Goal: Task Accomplishment & Management: Manage account settings

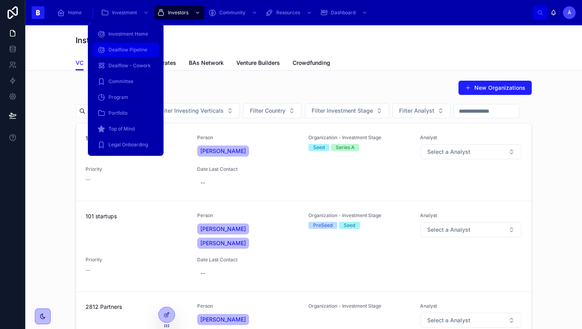
click at [120, 52] on span "Dealflow Pipeline" at bounding box center [127, 50] width 39 height 6
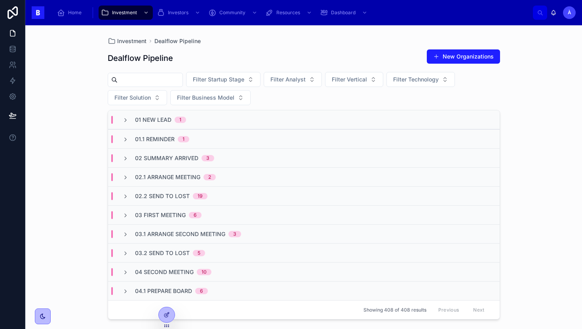
click at [160, 80] on input "text" at bounding box center [150, 79] width 65 height 11
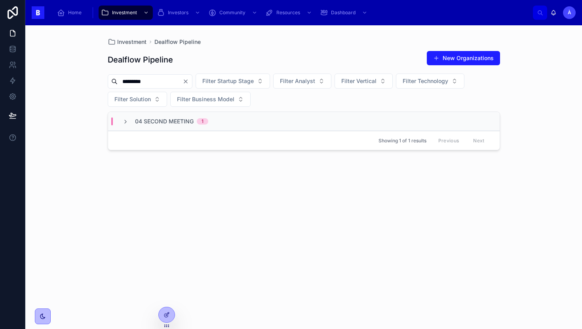
type input "*********"
click at [163, 118] on span "04 Second Meeting" at bounding box center [164, 122] width 59 height 8
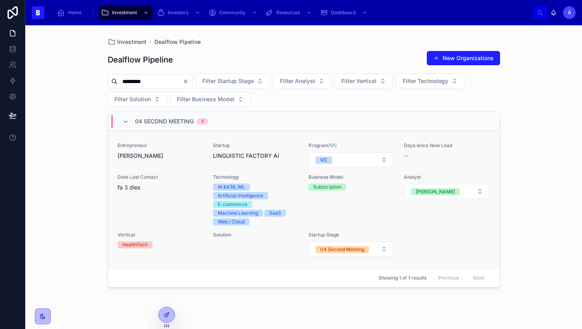
click at [193, 171] on div "Entrepreneur [PERSON_NAME] Startup LINGUISTIC FACTORY AI Program/VC VC Days sin…" at bounding box center [304, 199] width 372 height 115
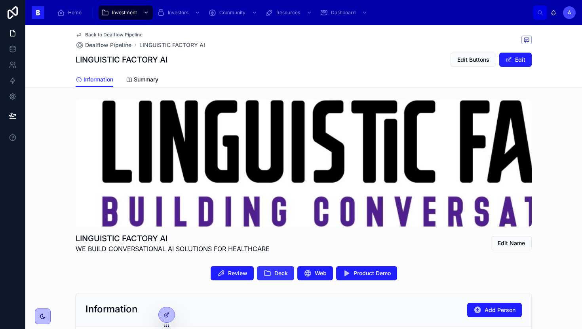
click at [275, 277] on span "Deck" at bounding box center [280, 273] width 13 height 8
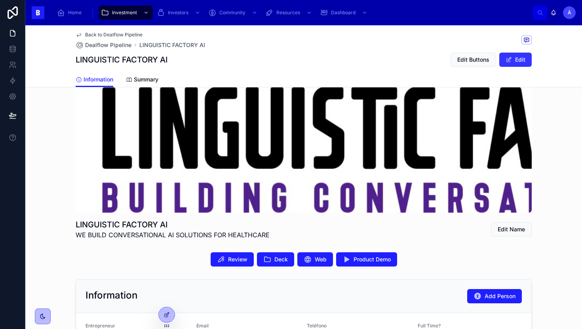
click at [515, 62] on button "Edit" at bounding box center [515, 60] width 32 height 14
click at [511, 62] on button "Done" at bounding box center [513, 60] width 36 height 14
click at [476, 64] on button "Edit Buttons" at bounding box center [473, 60] width 46 height 14
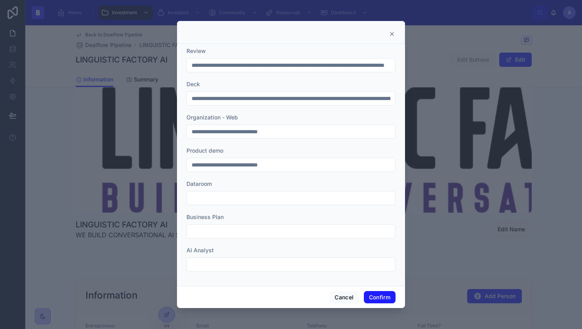
click at [264, 102] on input "**********" at bounding box center [291, 98] width 208 height 11
paste input "text"
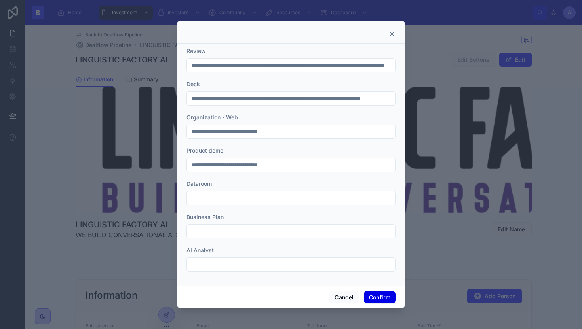
type input "**********"
click at [377, 299] on button "Confirm" at bounding box center [380, 297] width 32 height 13
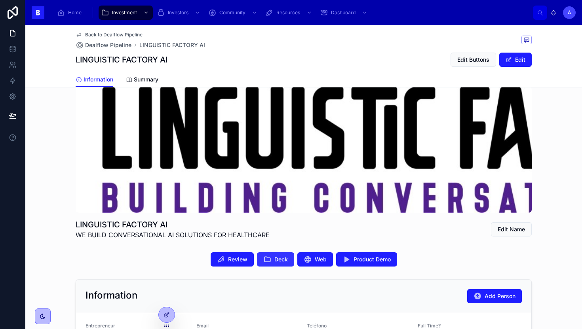
click at [276, 259] on span "Deck" at bounding box center [280, 260] width 13 height 8
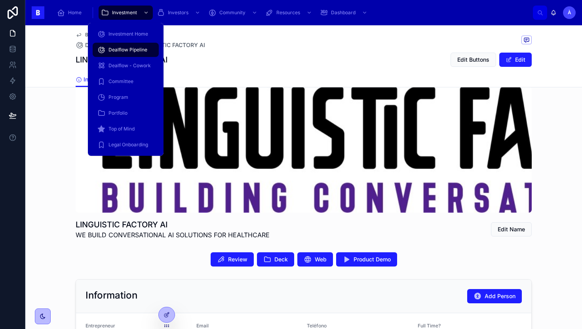
click at [125, 53] on div "Dealflow Pipeline" at bounding box center [125, 50] width 57 height 13
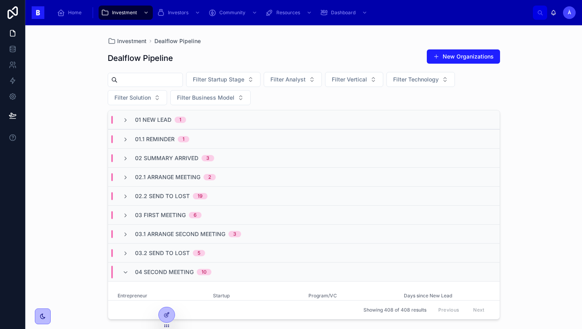
click at [169, 78] on input "text" at bounding box center [150, 79] width 65 height 11
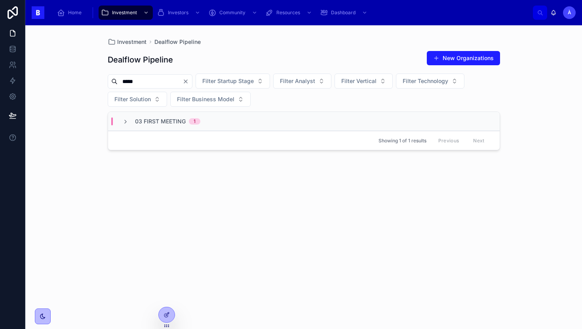
type input "*****"
click at [191, 139] on div "Showing 1 of 1 results Previous Next" at bounding box center [303, 140] width 391 height 19
click at [199, 133] on div "Showing 1 of 1 results Previous Next" at bounding box center [303, 140] width 391 height 19
click at [215, 118] on div "03 First Meeting 1" at bounding box center [303, 121] width 391 height 19
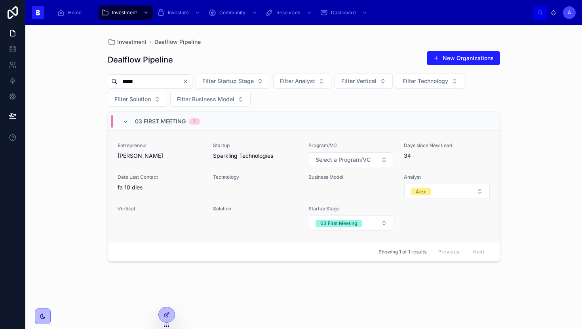
click at [197, 157] on span "[PERSON_NAME]" at bounding box center [161, 156] width 86 height 8
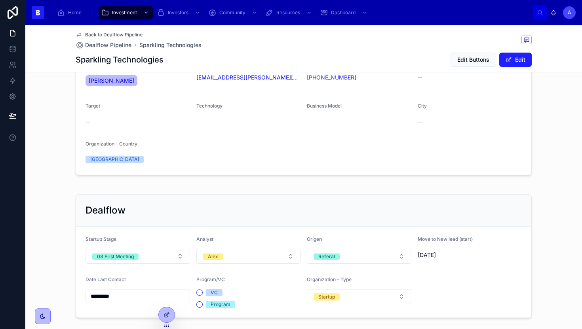
scroll to position [263, 0]
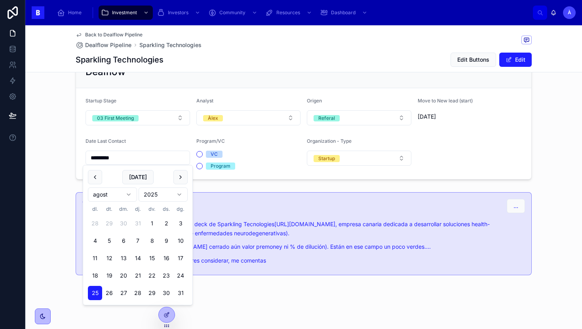
click at [152, 160] on input "*********" at bounding box center [138, 157] width 104 height 11
click at [144, 173] on button "[DATE]" at bounding box center [137, 177] width 31 height 14
type input "********"
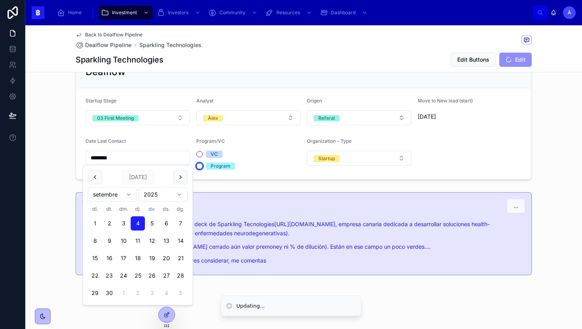
click at [199, 164] on button "Program" at bounding box center [199, 166] width 6 height 6
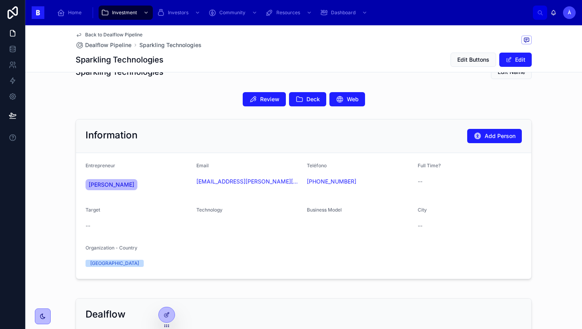
scroll to position [0, 0]
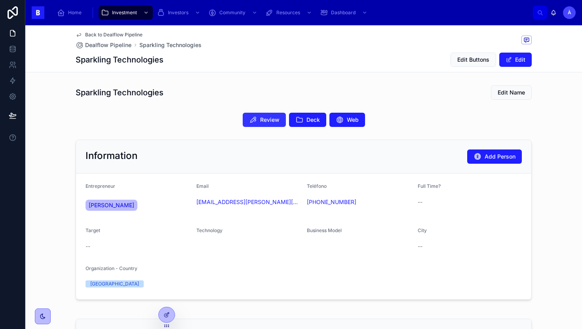
click at [268, 124] on button "Review" at bounding box center [264, 120] width 43 height 14
click at [296, 120] on icon at bounding box center [299, 120] width 8 height 8
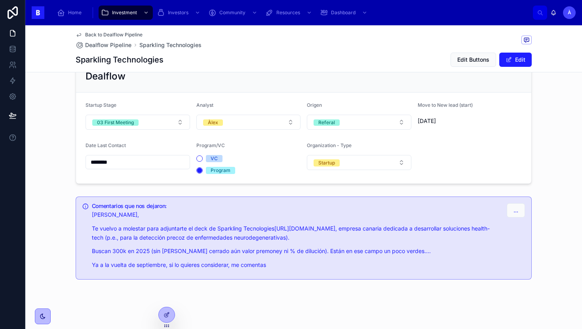
scroll to position [263, 0]
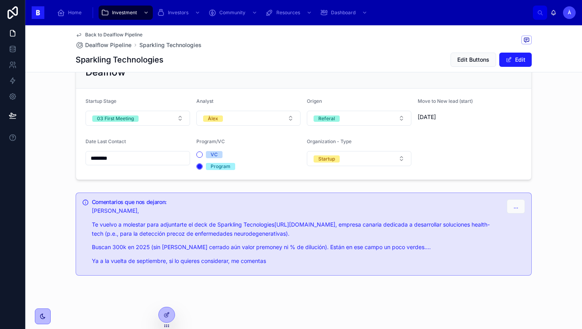
click at [127, 245] on p "Buscan 300k en 2025 (sin [PERSON_NAME] cerrado aún valor premoney ni % de diluc…" at bounding box center [296, 247] width 408 height 9
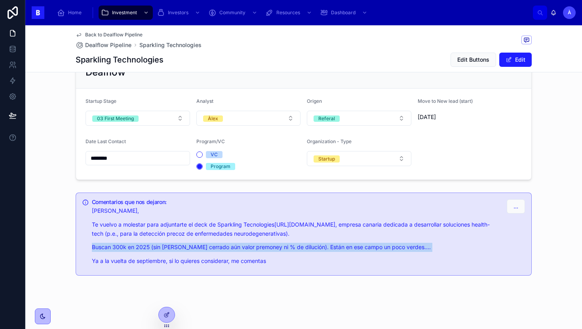
click at [127, 245] on p "Buscan 300k en 2025 (sin [PERSON_NAME] cerrado aún valor premoney ni % de diluc…" at bounding box center [296, 247] width 408 height 9
copy p "Buscan 300k en 2025 (sin [PERSON_NAME] cerrado aún valor premoney ni % de diluc…"
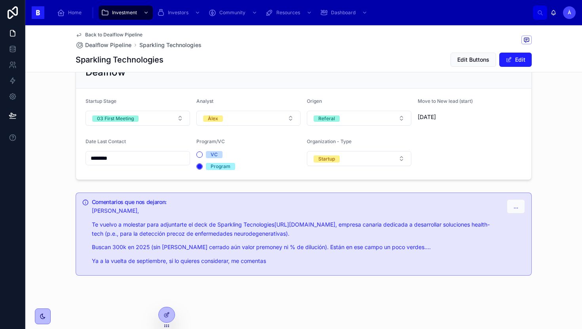
click at [441, 222] on p "Te vuelvo a molestar para adjuntarte el deck de Sparkling Tecnologies [URL][DOM…" at bounding box center [296, 229] width 408 height 18
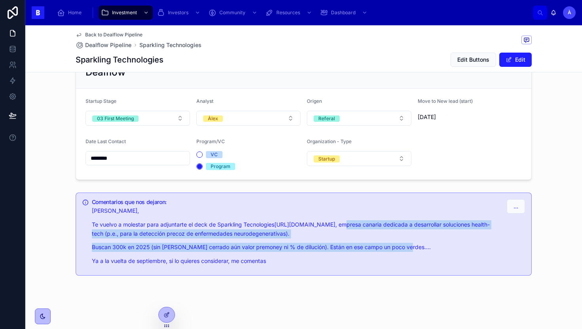
drag, startPoint x: 347, startPoint y: 225, endPoint x: 407, endPoint y: 247, distance: 63.2
click at [407, 247] on div "[PERSON_NAME] vuelvo a molestar para adjuntarte el deck de Sparkling Tecnologie…" at bounding box center [296, 236] width 408 height 59
copy div "mpresa canaria dedicada a desarrollar soluciones health-tech (p.e., para la det…"
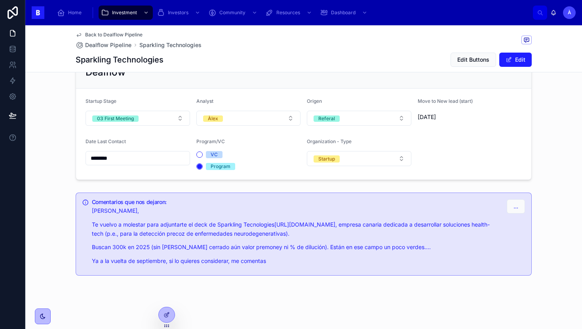
click at [248, 220] on p "Te vuelvo a molestar para adjuntarte el deck de Sparkling Tecnologies [URL][DOM…" at bounding box center [296, 229] width 408 height 18
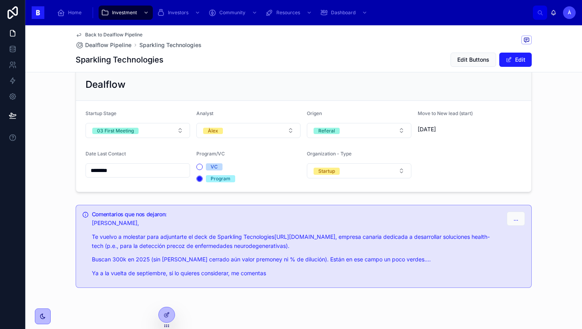
scroll to position [247, 0]
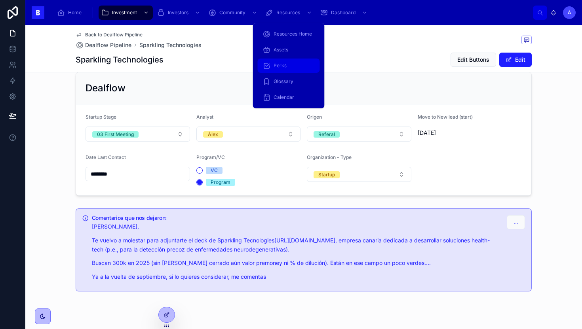
click at [303, 61] on div "Perks" at bounding box center [288, 65] width 53 height 13
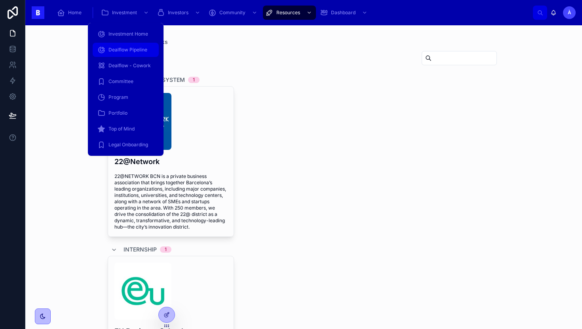
click at [128, 44] on div "Dealflow Pipeline" at bounding box center [125, 50] width 57 height 13
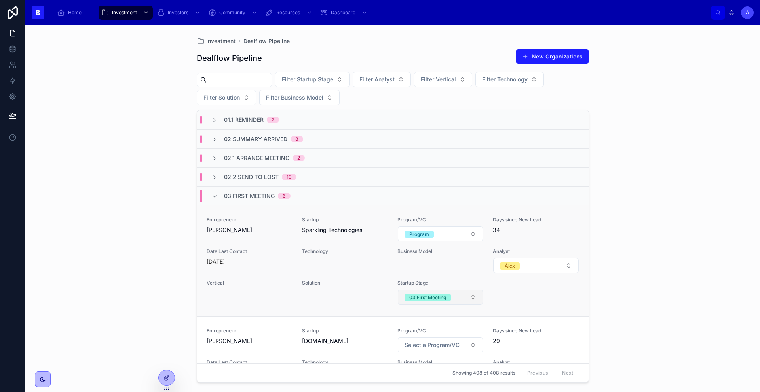
click at [438, 296] on div "03 First Meeting" at bounding box center [427, 297] width 37 height 7
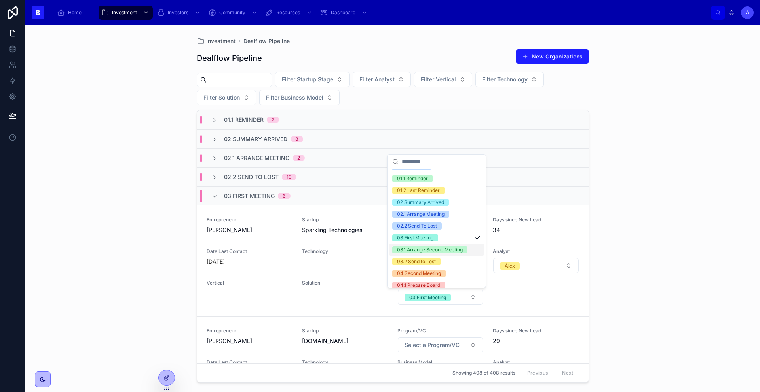
scroll to position [23, 0]
click at [419, 253] on div "03.1 Arrange Second Meeting" at bounding box center [430, 249] width 66 height 7
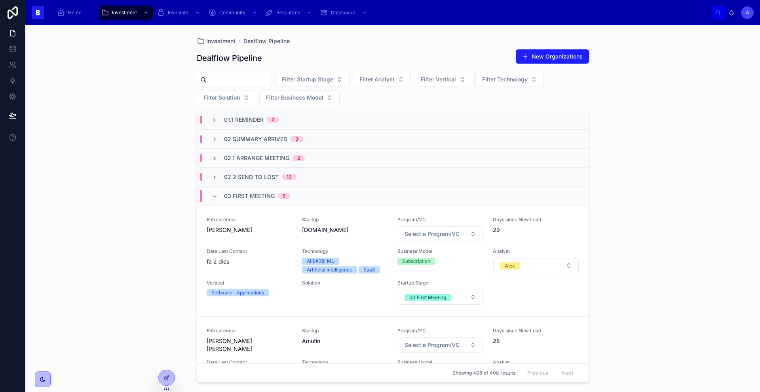
click at [246, 118] on span "01.1 Reminder" at bounding box center [244, 120] width 40 height 8
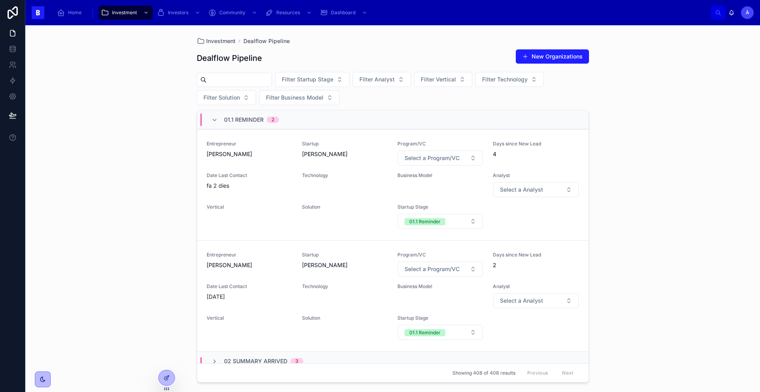
click at [245, 118] on span "01.1 Reminder" at bounding box center [244, 120] width 40 height 8
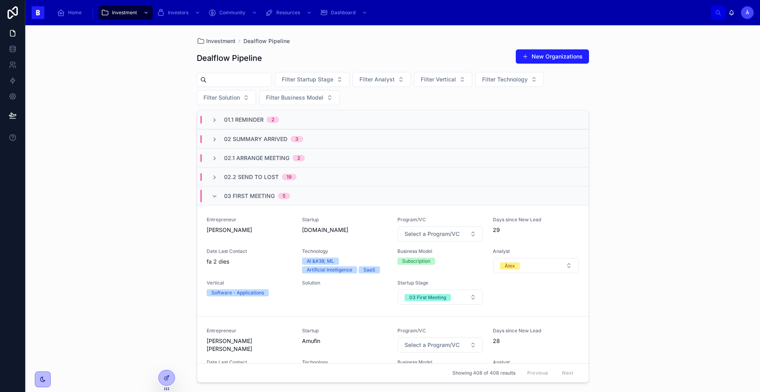
click at [239, 73] on div at bounding box center [234, 80] width 75 height 14
click at [239, 80] on input "text" at bounding box center [239, 79] width 65 height 11
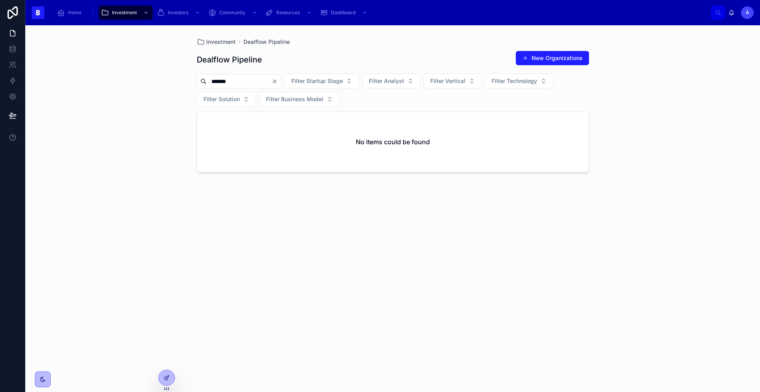
type input "*******"
click at [278, 83] on icon "Clear" at bounding box center [274, 81] width 6 height 6
click at [324, 56] on div "Dealflow Pipeline New Organizations" at bounding box center [393, 60] width 392 height 18
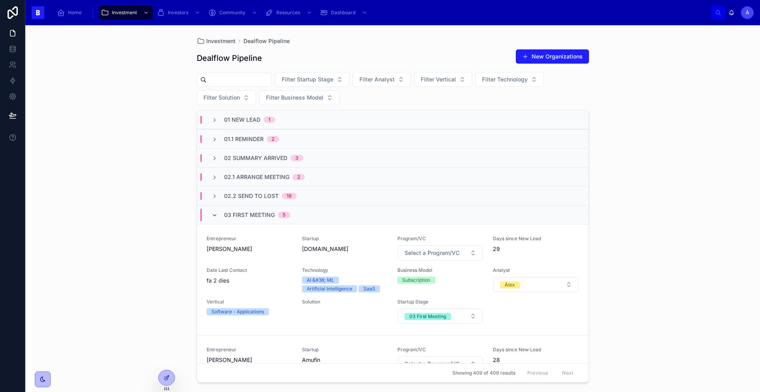
click at [217, 216] on icon at bounding box center [214, 215] width 6 height 6
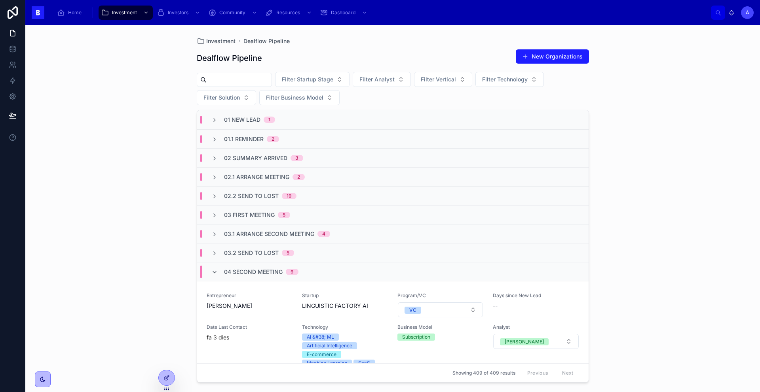
click at [217, 275] on icon at bounding box center [214, 272] width 6 height 6
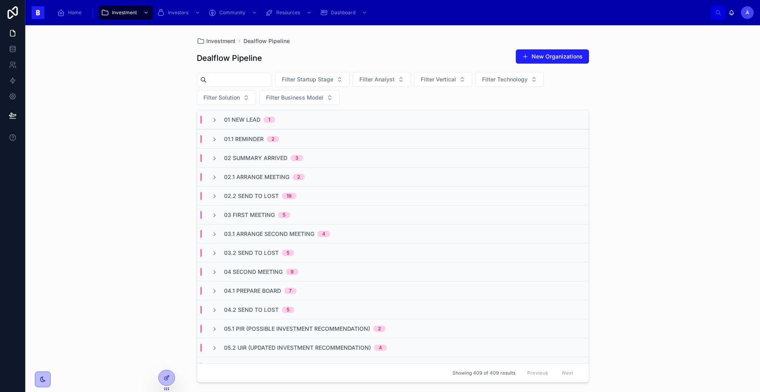
click at [275, 160] on span "02 Summary Arrived" at bounding box center [255, 158] width 63 height 8
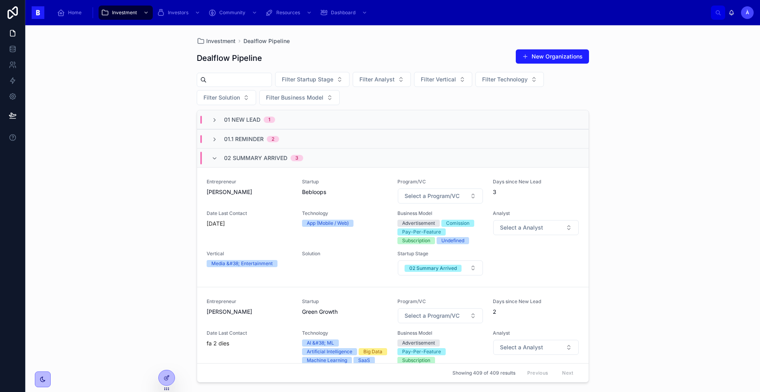
click at [249, 158] on span "02 Summary Arrived" at bounding box center [255, 158] width 63 height 8
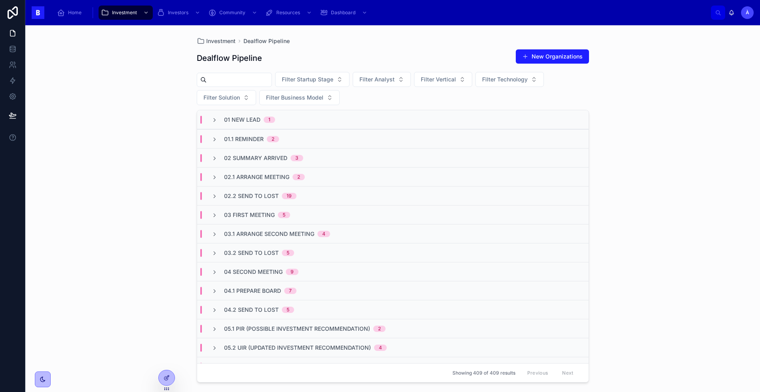
click at [247, 210] on div "03 First Meeting 5" at bounding box center [392, 214] width 391 height 19
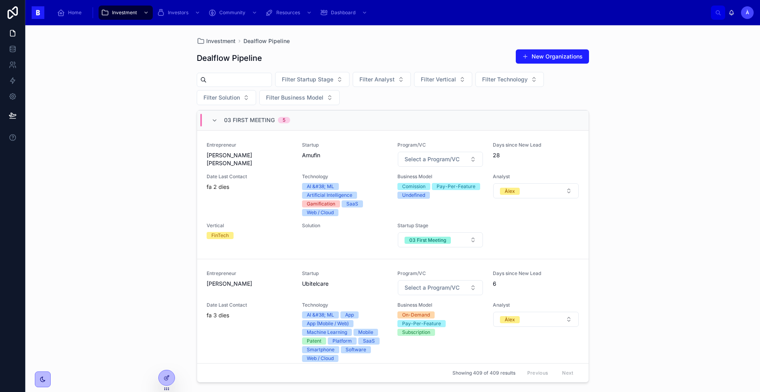
scroll to position [203, 0]
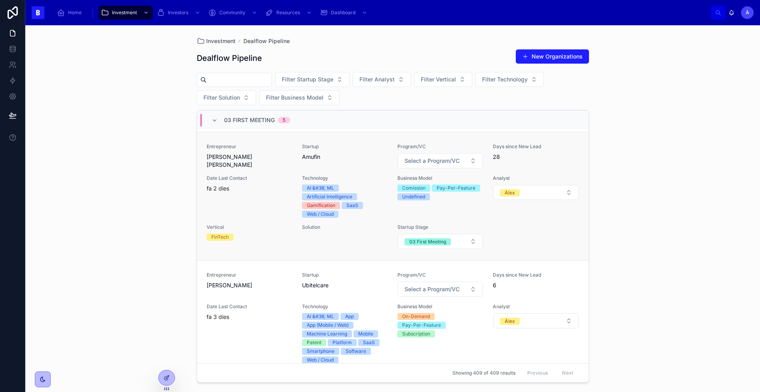
click at [251, 191] on div "fa 2 dies" at bounding box center [250, 189] width 86 height 8
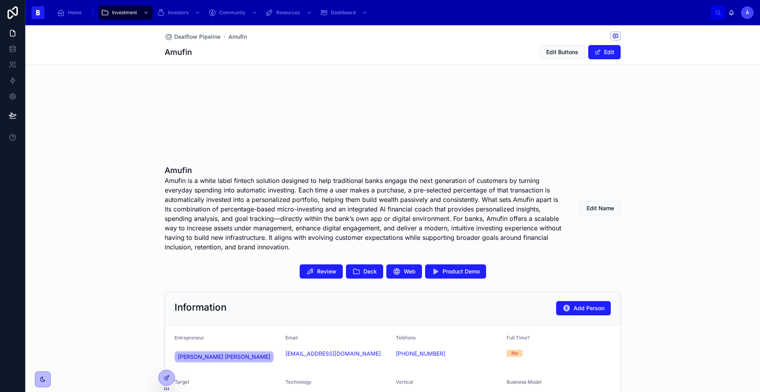
scroll to position [81, 0]
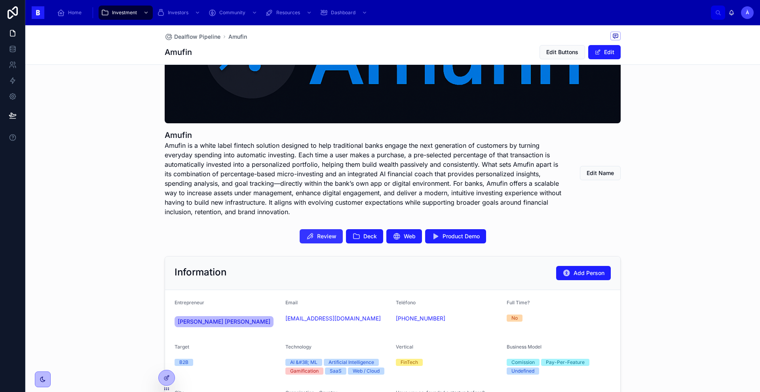
click at [311, 240] on button "Review" at bounding box center [321, 236] width 43 height 14
click at [358, 235] on button "Deck" at bounding box center [364, 236] width 37 height 14
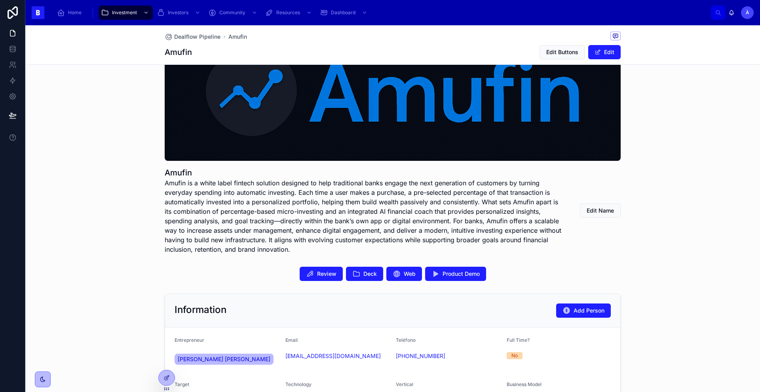
scroll to position [0, 0]
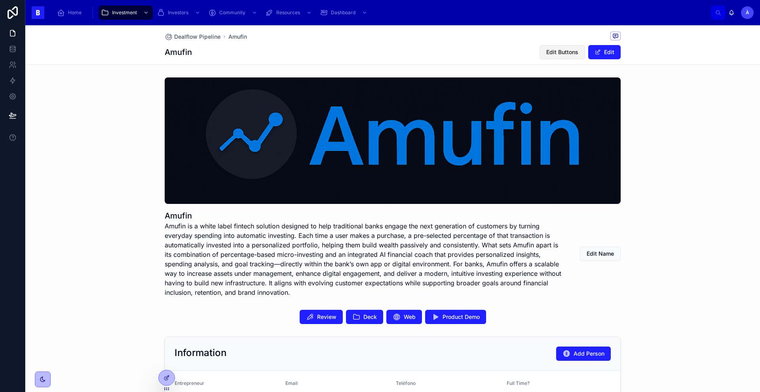
click at [571, 51] on span "Edit Buttons" at bounding box center [562, 52] width 32 height 8
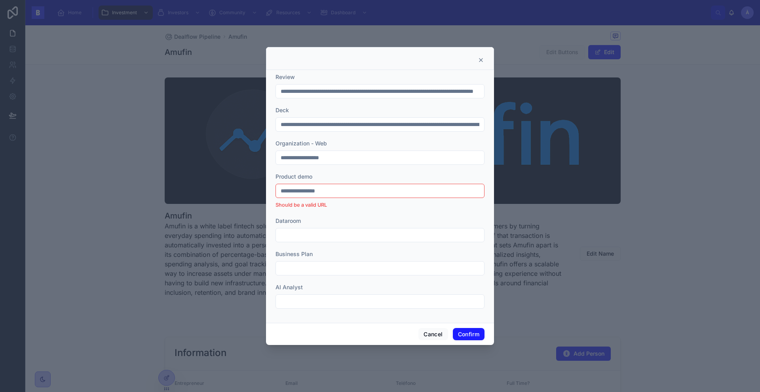
click at [337, 192] on input "**********" at bounding box center [380, 191] width 208 height 11
click at [328, 193] on input "**********" at bounding box center [380, 191] width 208 height 11
click at [344, 192] on input "**********" at bounding box center [380, 191] width 208 height 11
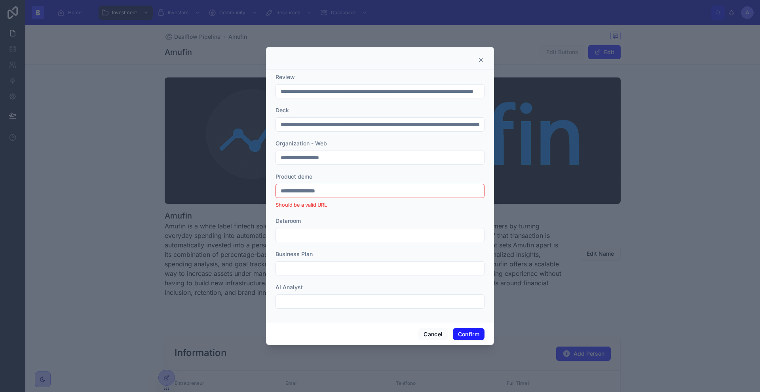
click at [344, 192] on input "**********" at bounding box center [380, 191] width 208 height 11
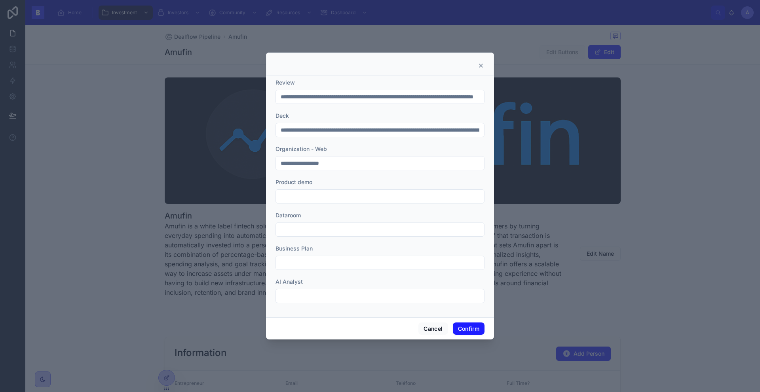
click at [331, 135] on input "**********" at bounding box center [380, 130] width 208 height 11
paste input "**********"
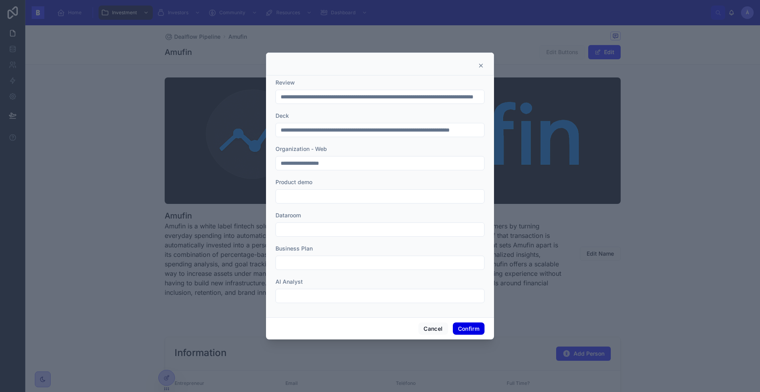
type input "**********"
click at [462, 329] on button "Confirm" at bounding box center [469, 329] width 32 height 13
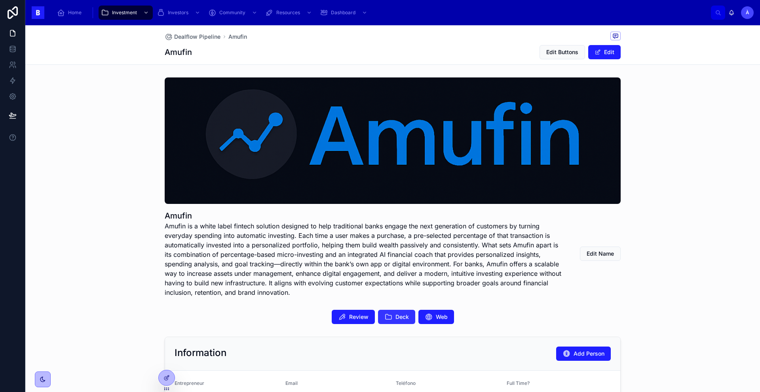
click at [387, 318] on icon at bounding box center [388, 317] width 8 height 8
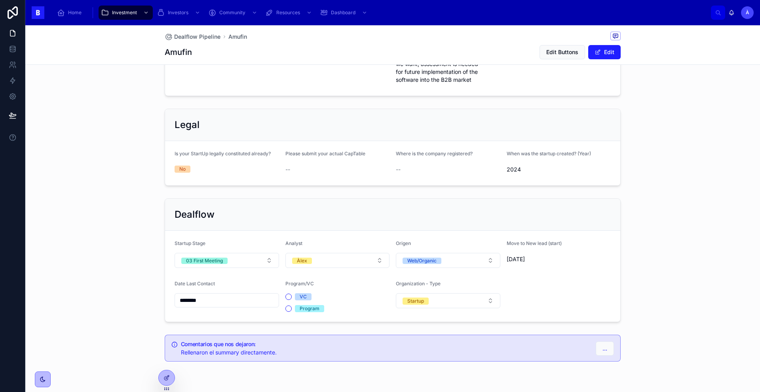
scroll to position [561, 0]
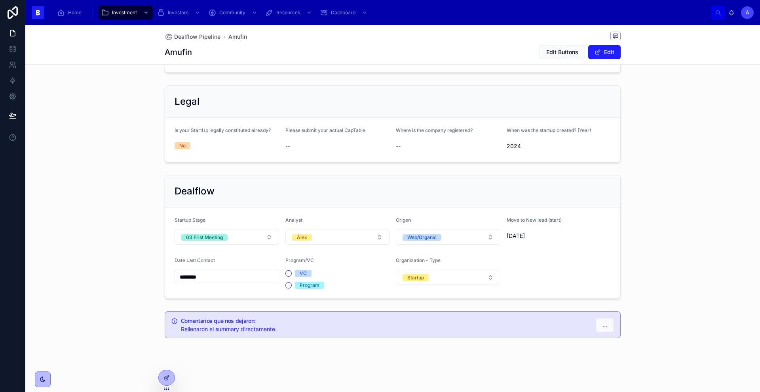
click at [220, 277] on input "********" at bounding box center [227, 277] width 104 height 11
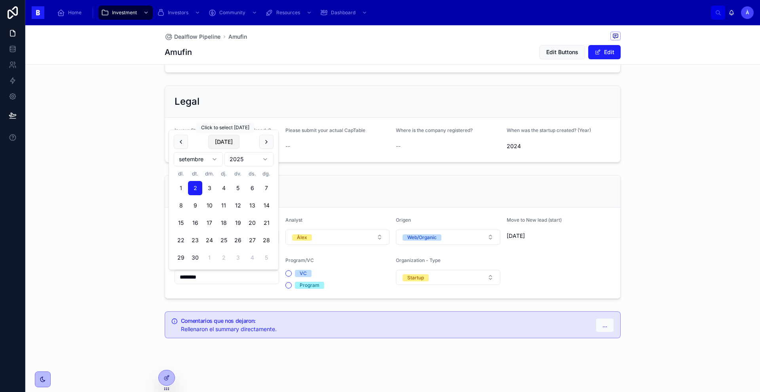
click at [228, 141] on button "[DATE]" at bounding box center [223, 142] width 31 height 14
type input "********"
click at [228, 141] on span "[DATE]" at bounding box center [223, 142] width 31 height 14
click at [333, 174] on div "Dealflow Startup Stage 03 First Meeting Analyst Àlex Origen Web/Organic Move to…" at bounding box center [392, 237] width 465 height 130
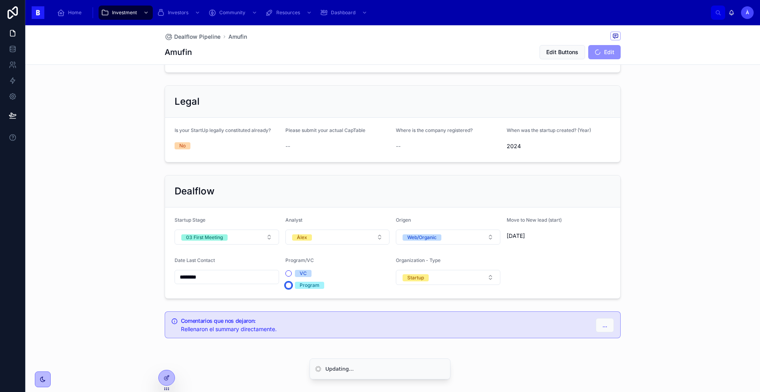
click at [286, 287] on button "Program" at bounding box center [288, 286] width 6 height 6
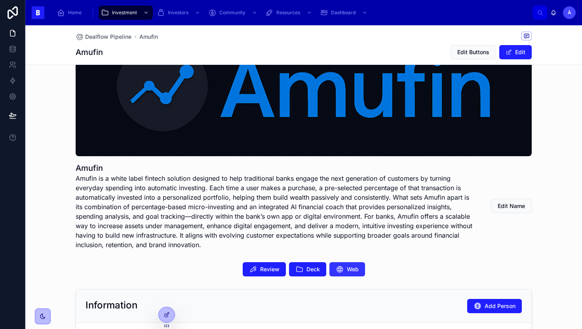
scroll to position [49, 0]
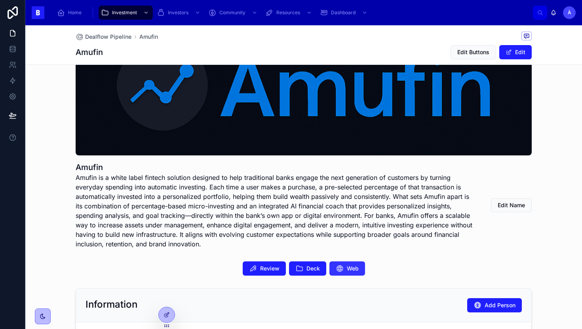
click at [341, 269] on icon at bounding box center [340, 269] width 8 height 8
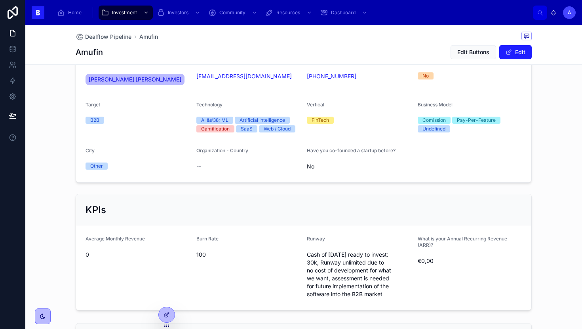
scroll to position [624, 0]
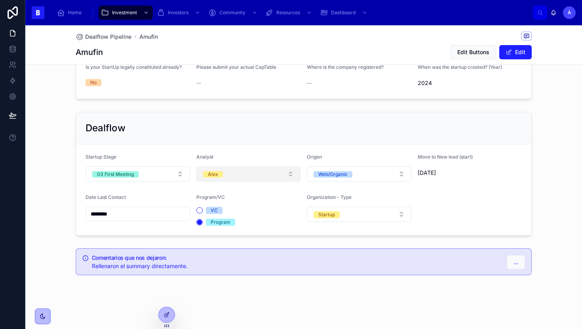
click at [237, 176] on button "Àlex" at bounding box center [248, 174] width 104 height 15
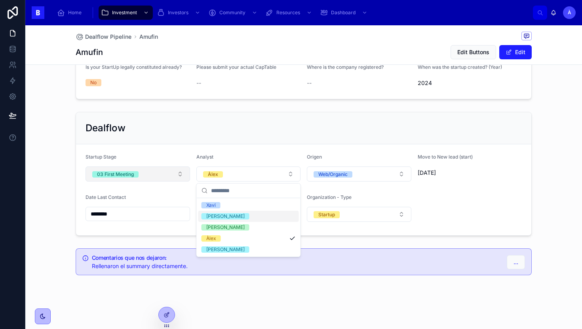
click at [157, 176] on button "03 First Meeting" at bounding box center [137, 174] width 104 height 15
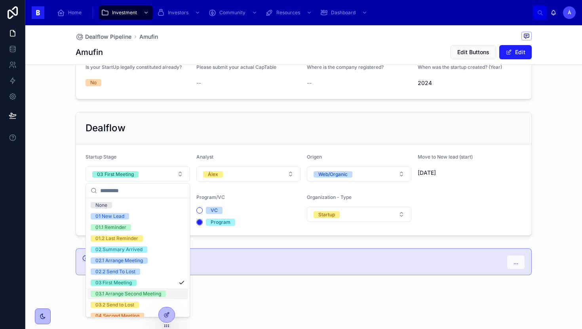
click at [119, 296] on div "03.1 Arrange Second Meeting" at bounding box center [128, 294] width 66 height 6
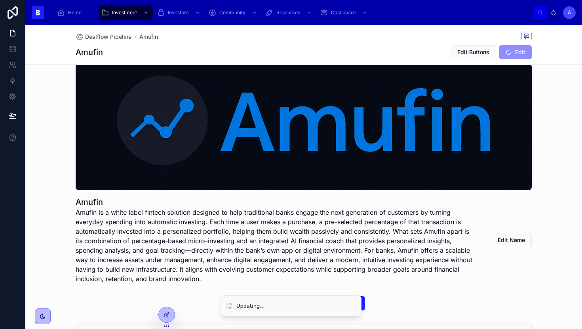
scroll to position [0, 0]
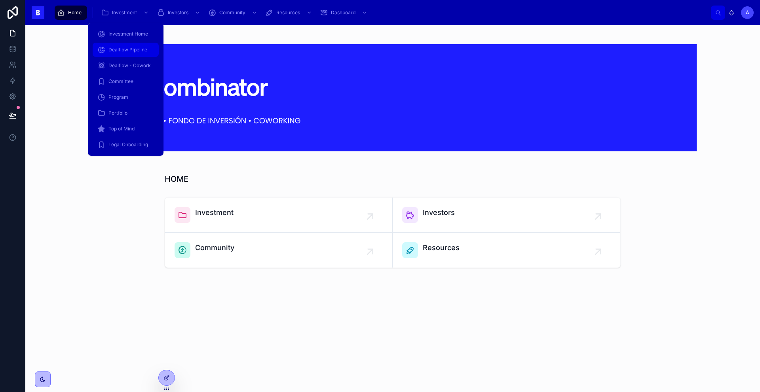
click at [128, 51] on span "Dealflow Pipeline" at bounding box center [127, 50] width 39 height 6
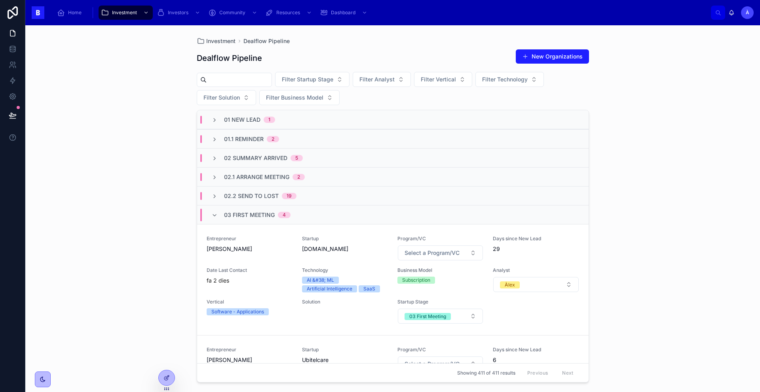
click at [249, 160] on span "02 Summary Arrived" at bounding box center [255, 158] width 63 height 8
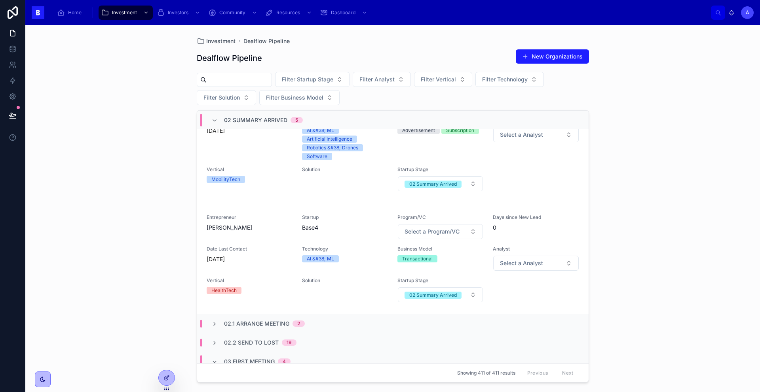
scroll to position [472, 0]
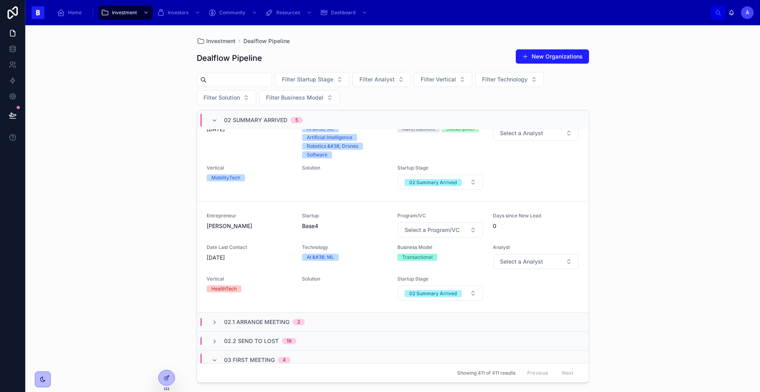
click at [218, 121] on div "02 Summary Arrived 5" at bounding box center [256, 120] width 91 height 13
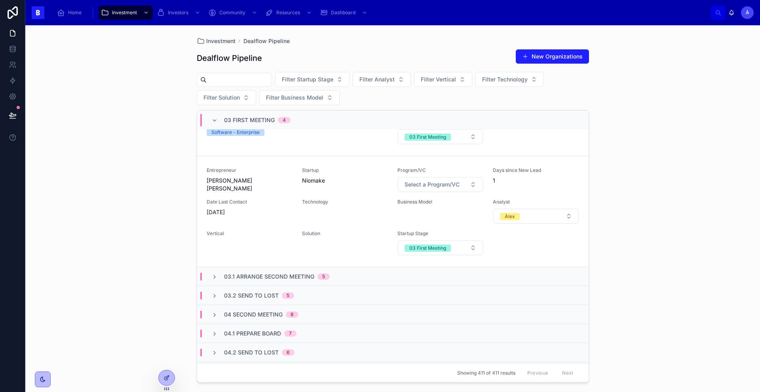
scroll to position [454, 0]
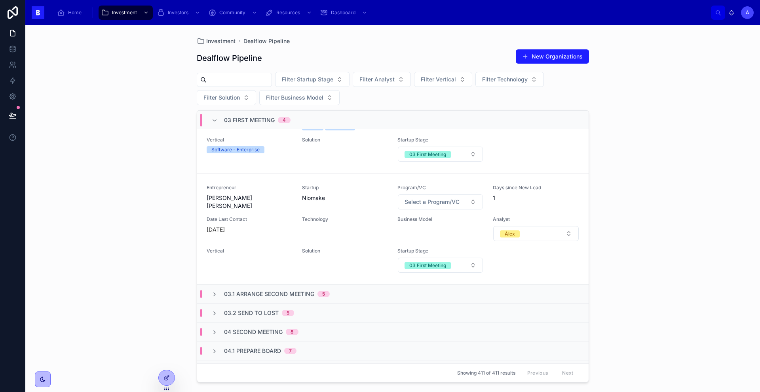
click at [210, 120] on div "03 First Meeting 4" at bounding box center [251, 120] width 98 height 13
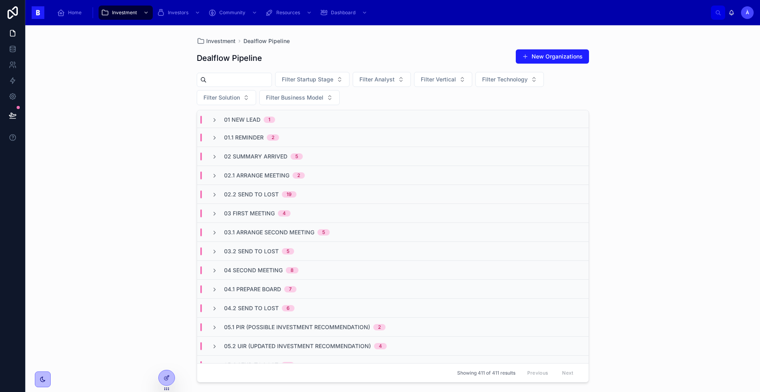
scroll to position [0, 0]
click at [254, 194] on span "02.2 Send To Lost" at bounding box center [251, 196] width 55 height 8
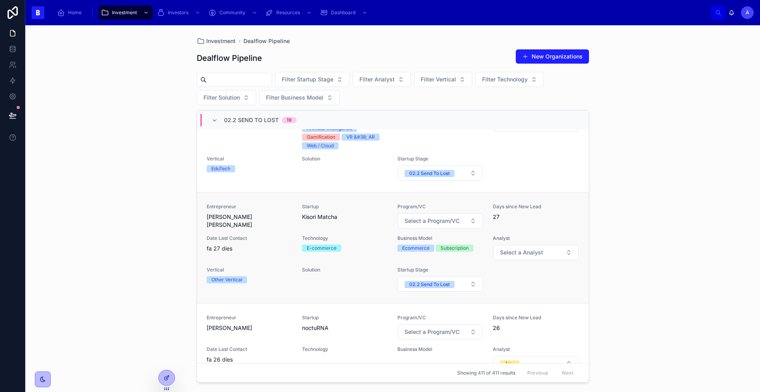
scroll to position [489, 0]
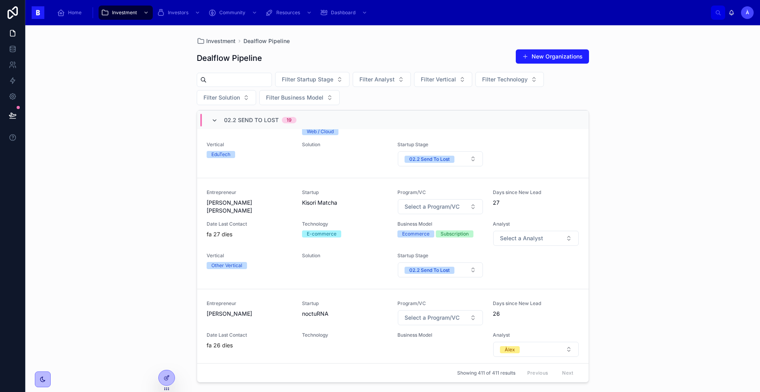
click at [216, 120] on icon at bounding box center [214, 121] width 6 height 6
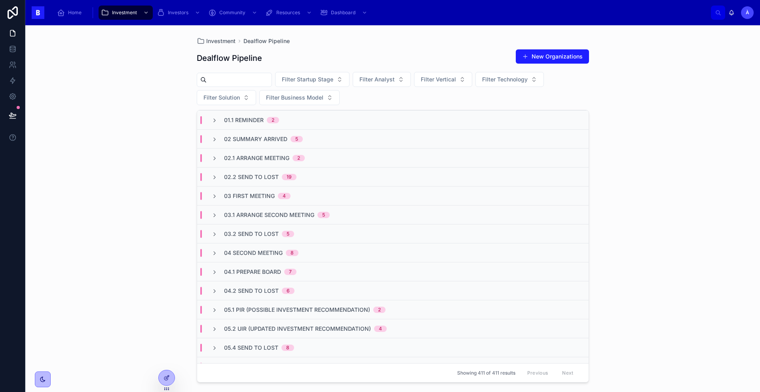
scroll to position [0, 0]
click at [248, 176] on span "02.1 Arrange Meeting" at bounding box center [256, 177] width 65 height 8
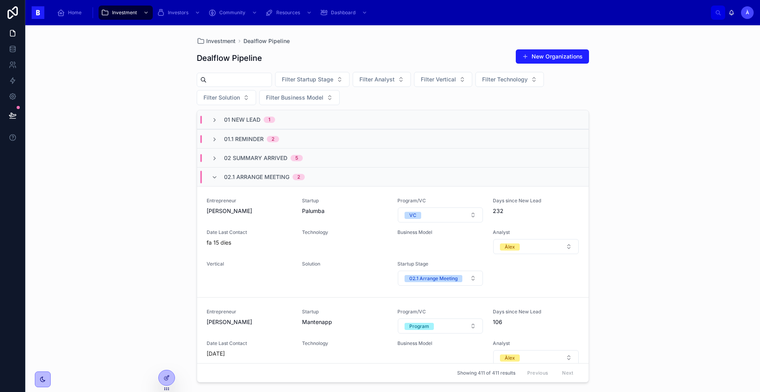
click at [248, 175] on span "02.1 Arrange Meeting" at bounding box center [256, 177] width 65 height 8
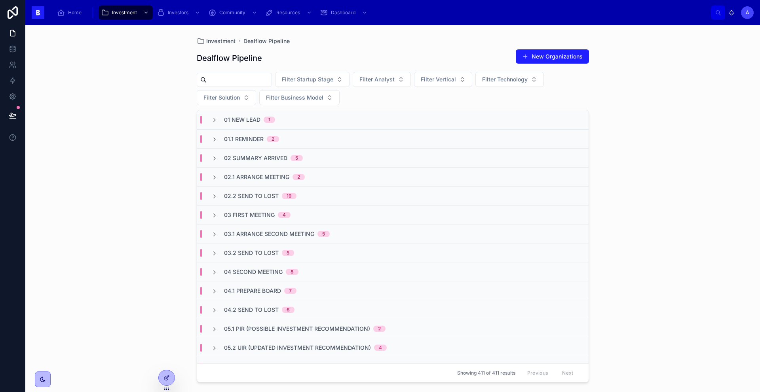
click at [247, 159] on span "02 Summary Arrived" at bounding box center [255, 158] width 63 height 8
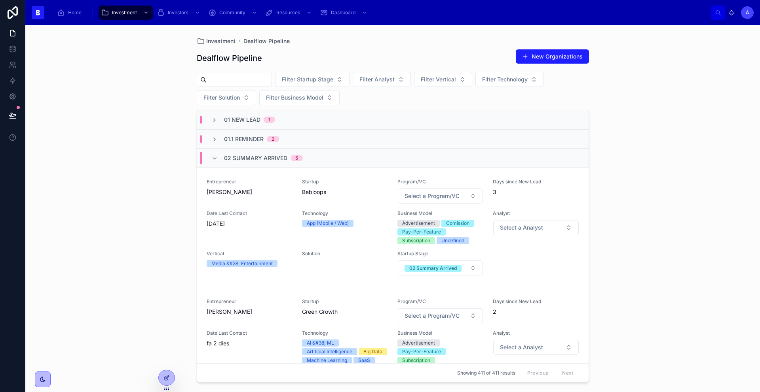
click at [247, 159] on span "02 Summary Arrived" at bounding box center [255, 158] width 63 height 8
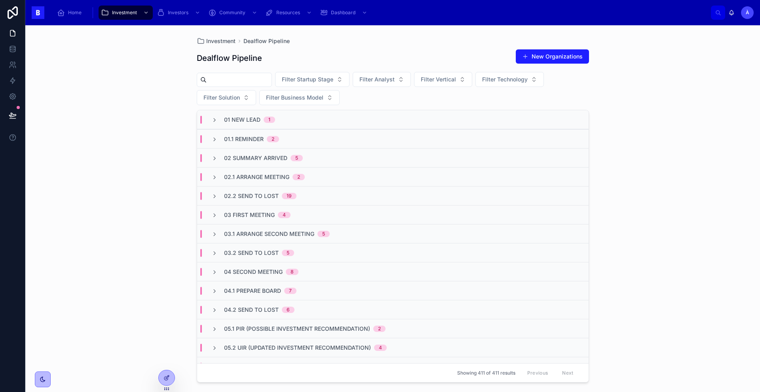
click at [254, 237] on span "03.1 Arrange Second Meeting" at bounding box center [269, 234] width 90 height 8
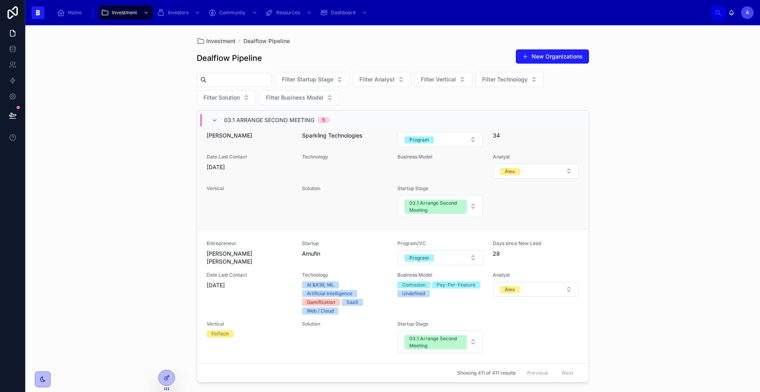
scroll to position [537, 0]
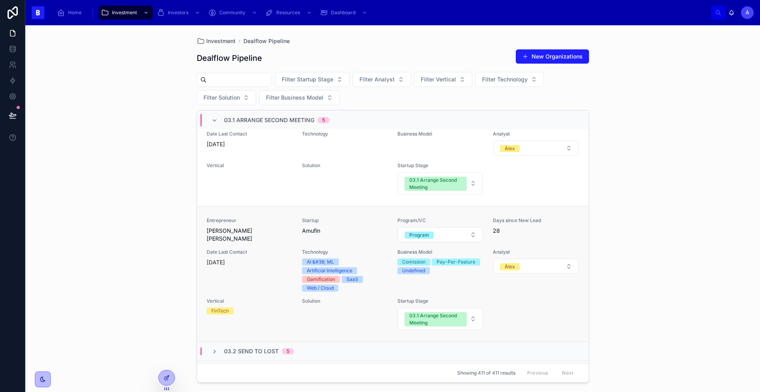
click at [273, 243] on div "Entrepreneur Andres Garcia Sevilla" at bounding box center [250, 230] width 86 height 25
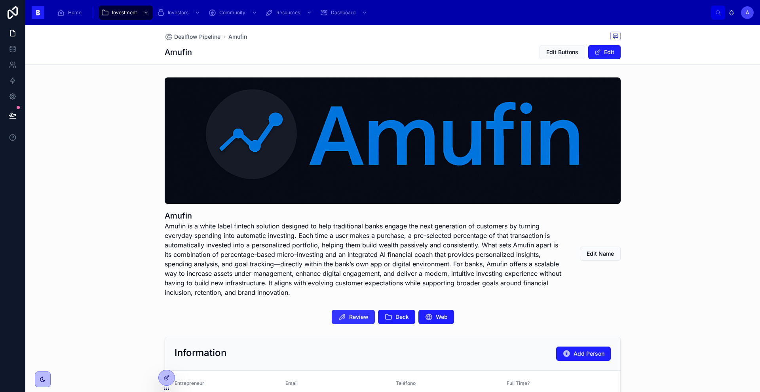
click at [355, 311] on button "Review" at bounding box center [353, 317] width 43 height 14
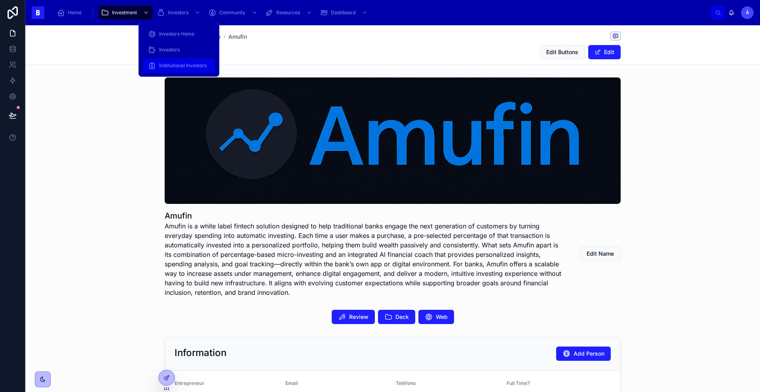
click at [173, 67] on span "Institutional Investors" at bounding box center [182, 66] width 47 height 6
